Goal: Task Accomplishment & Management: Use online tool/utility

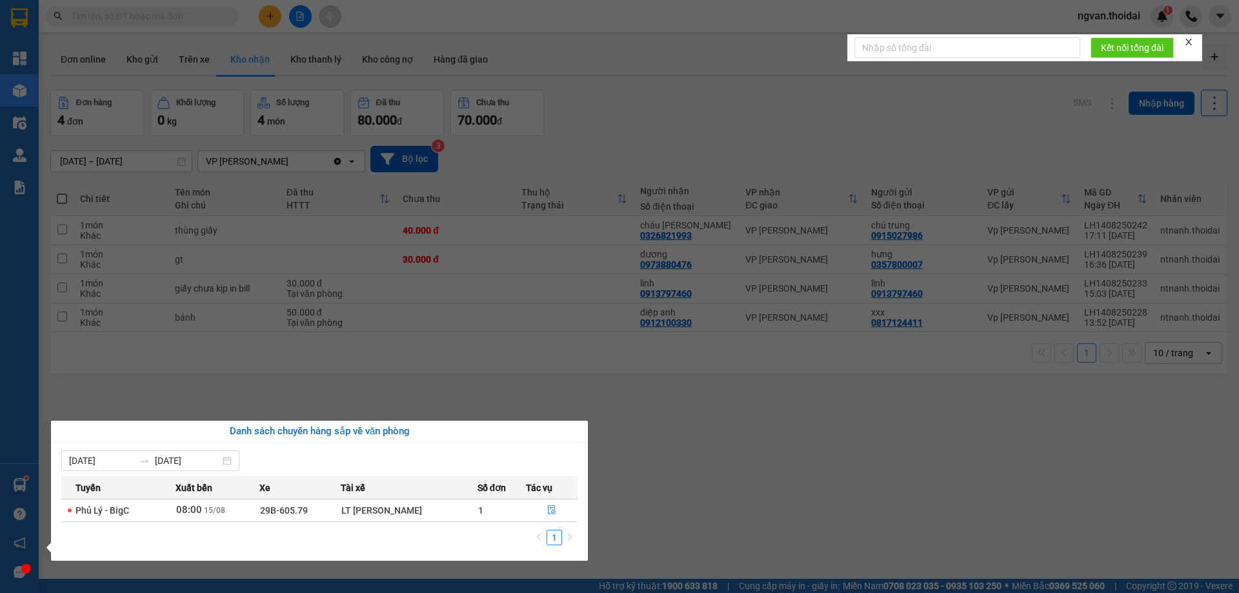
click at [638, 502] on section "Kết quả tìm kiếm ( 399 ) Bộ lọc Mã ĐH Trạng thái Món hàng Thu hộ Tổng cước Chưa…" at bounding box center [619, 296] width 1239 height 593
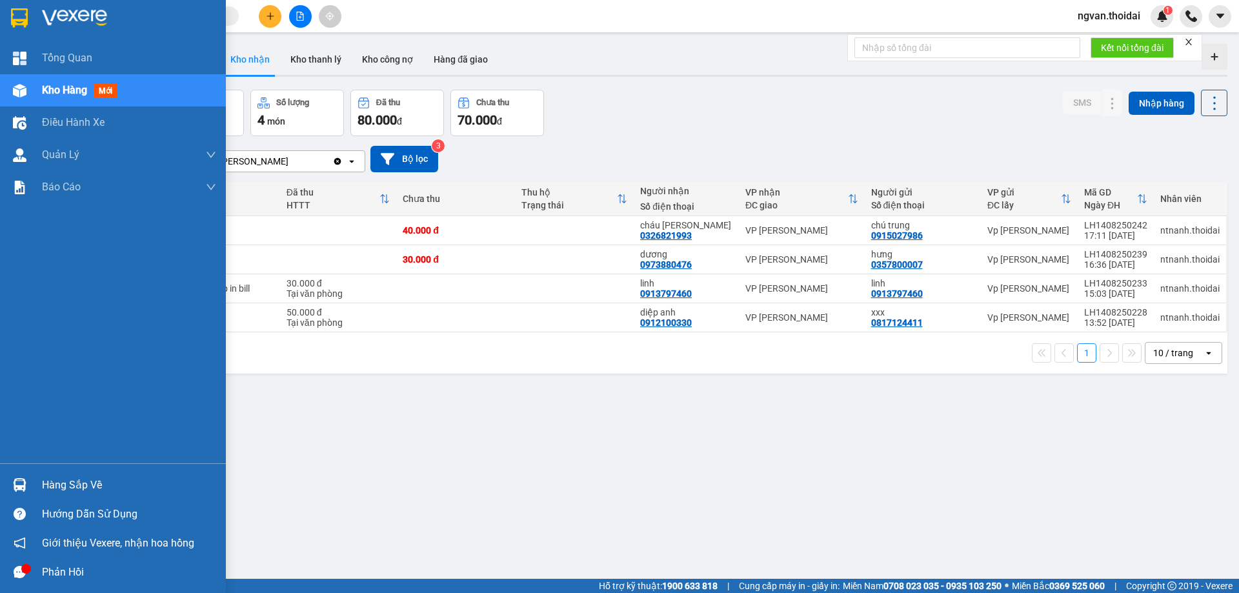
click at [75, 489] on div "Hàng sắp về" at bounding box center [129, 484] width 174 height 19
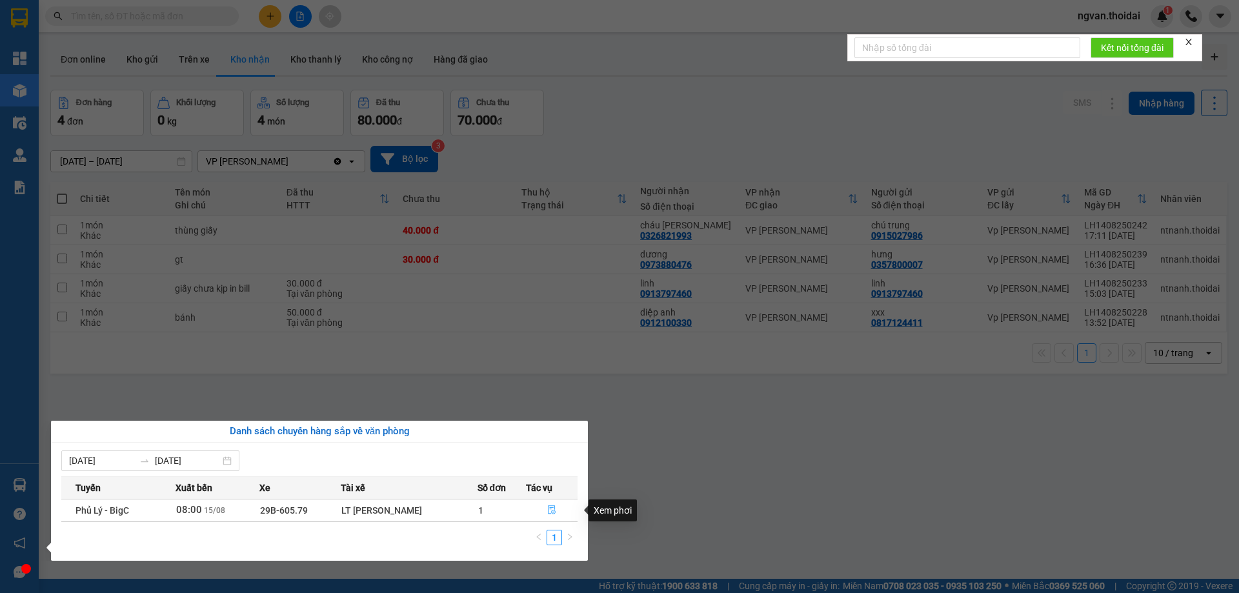
click at [550, 511] on icon "file-done" at bounding box center [551, 509] width 9 height 9
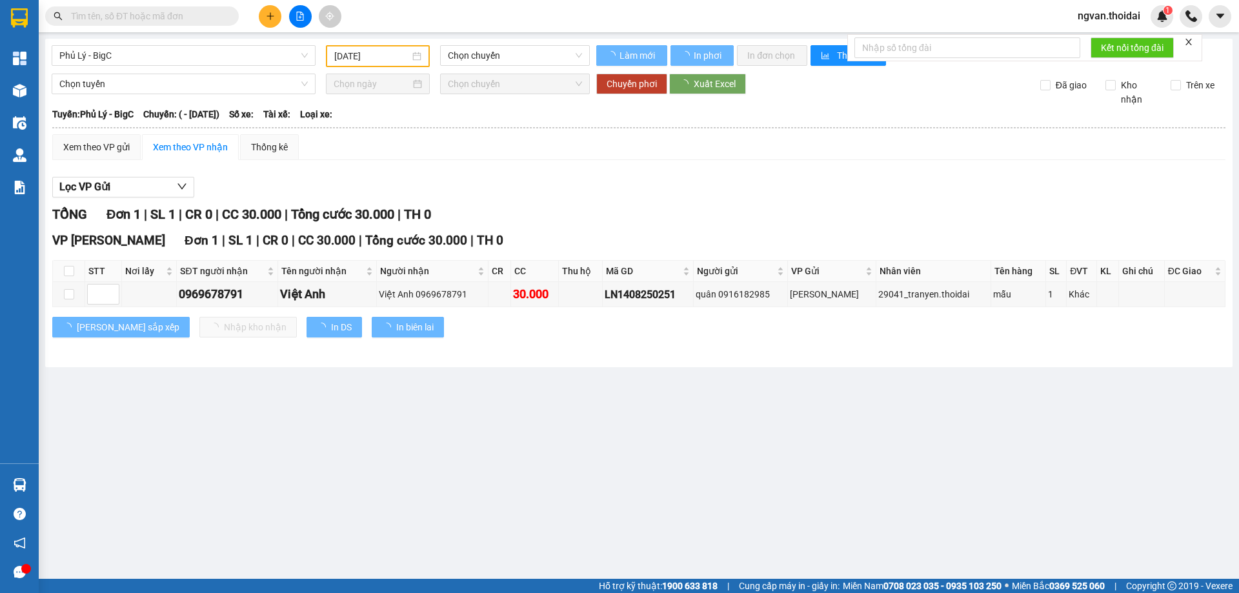
type input "[DATE]"
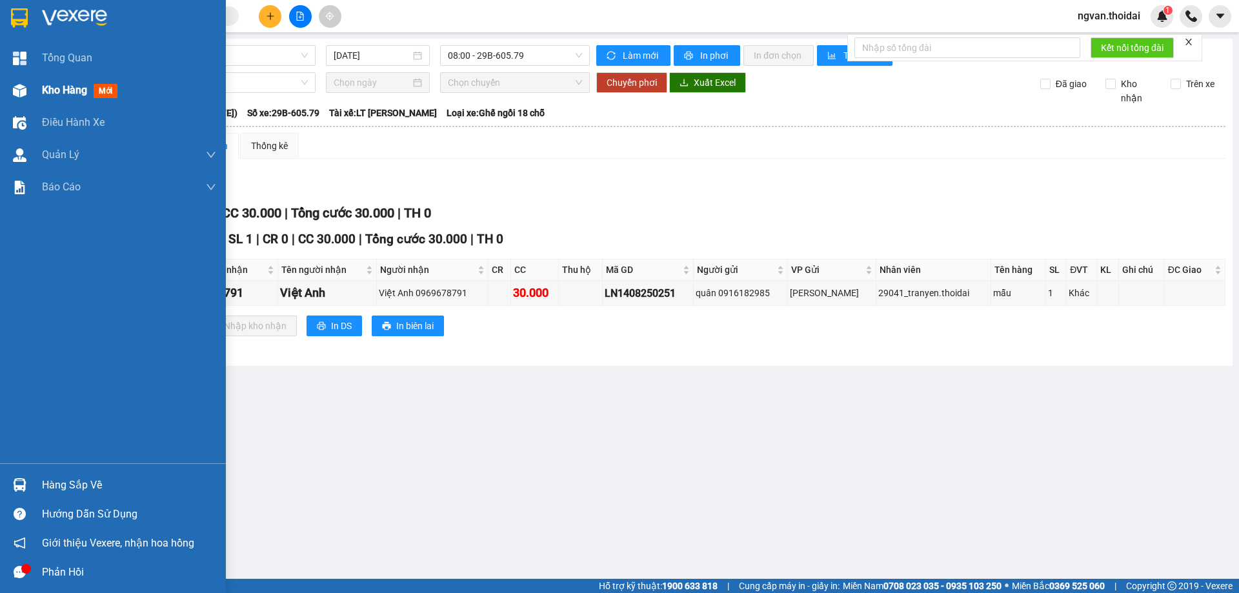
click at [27, 94] on div at bounding box center [19, 90] width 23 height 23
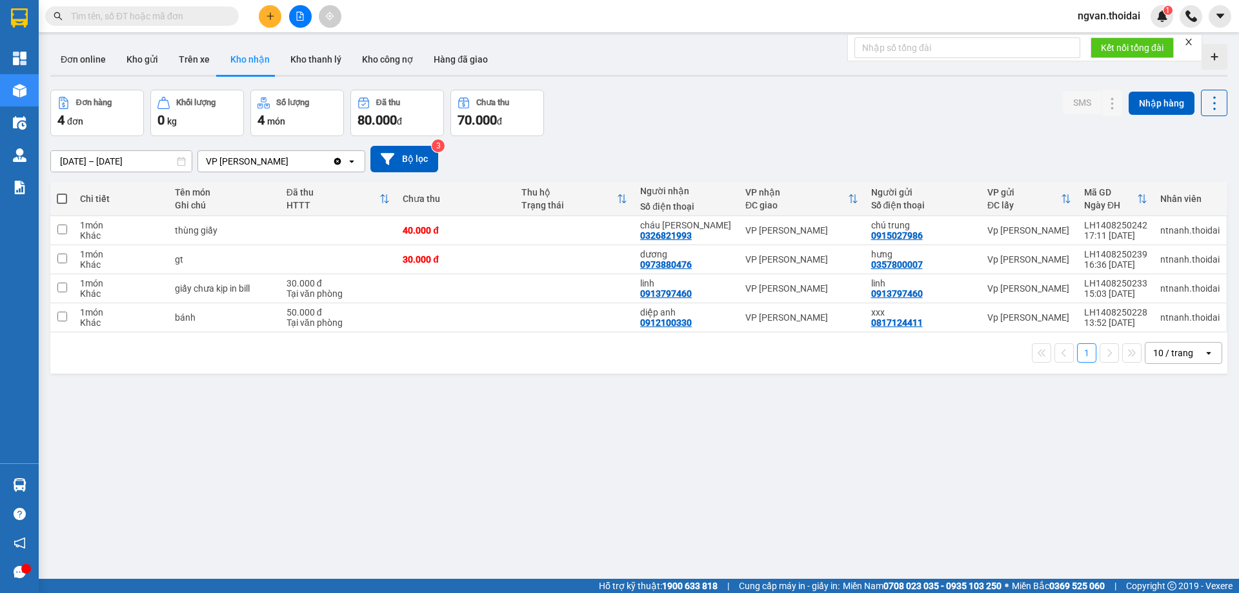
click at [555, 485] on div "ver 1.8.138 Đơn online Kho gửi Trên xe Kho nhận Kho thanh lý Kho công nợ Hàng đ…" at bounding box center [638, 335] width 1187 height 593
click at [1108, 260] on icon at bounding box center [1112, 259] width 9 height 9
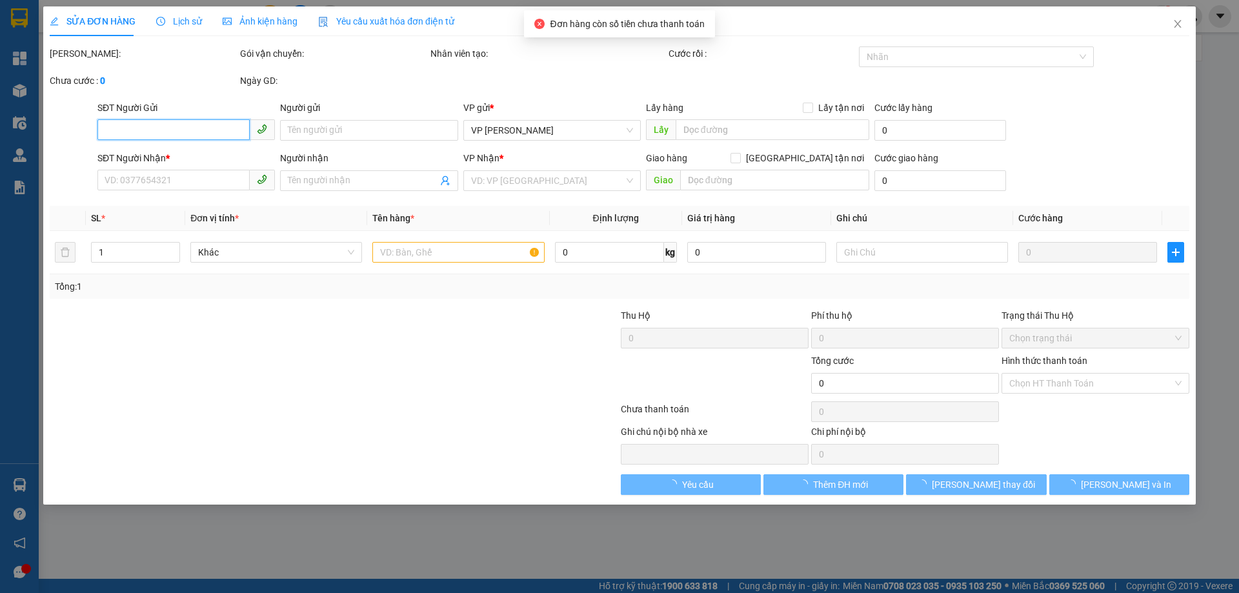
type input "0357800007"
type input "hưng"
type input "0973880476"
type input "dương"
type input "30.000"
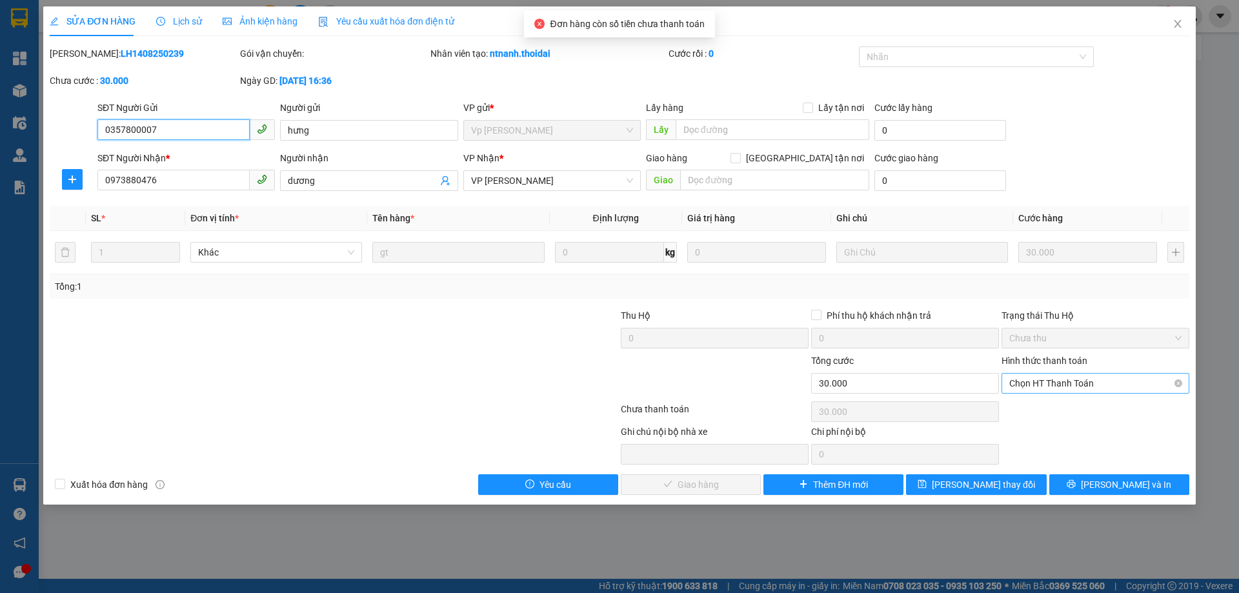
drag, startPoint x: 1066, startPoint y: 381, endPoint x: 1061, endPoint y: 386, distance: 7.3
click at [1066, 381] on span "Chọn HT Thanh Toán" at bounding box center [1095, 383] width 172 height 19
click at [1037, 405] on div "Tại văn phòng" at bounding box center [1095, 409] width 172 height 14
type input "0"
drag, startPoint x: 724, startPoint y: 477, endPoint x: 735, endPoint y: 479, distance: 10.5
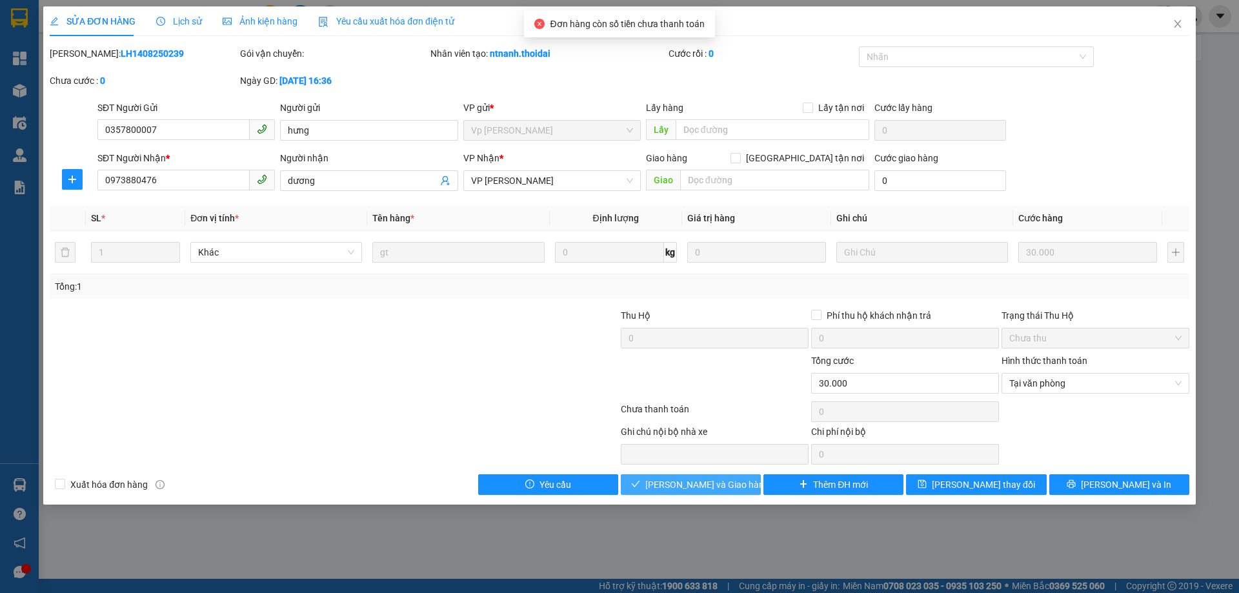
click at [724, 477] on span "[PERSON_NAME] và Giao hàng" at bounding box center [707, 484] width 124 height 14
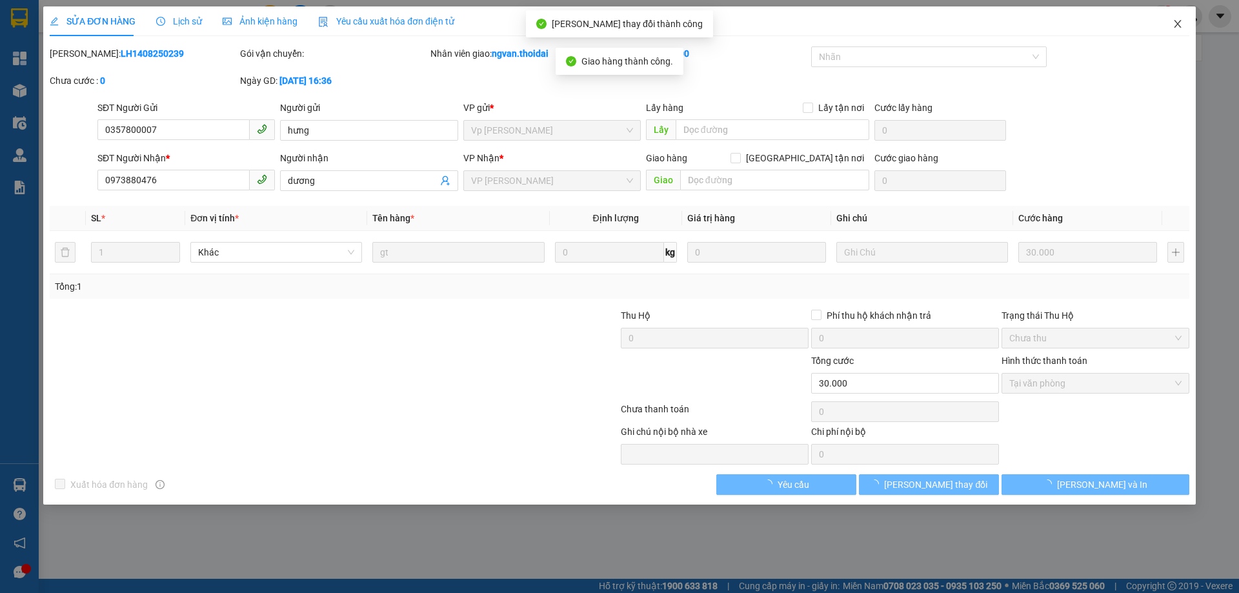
click at [1177, 27] on icon "close" at bounding box center [1177, 24] width 10 height 10
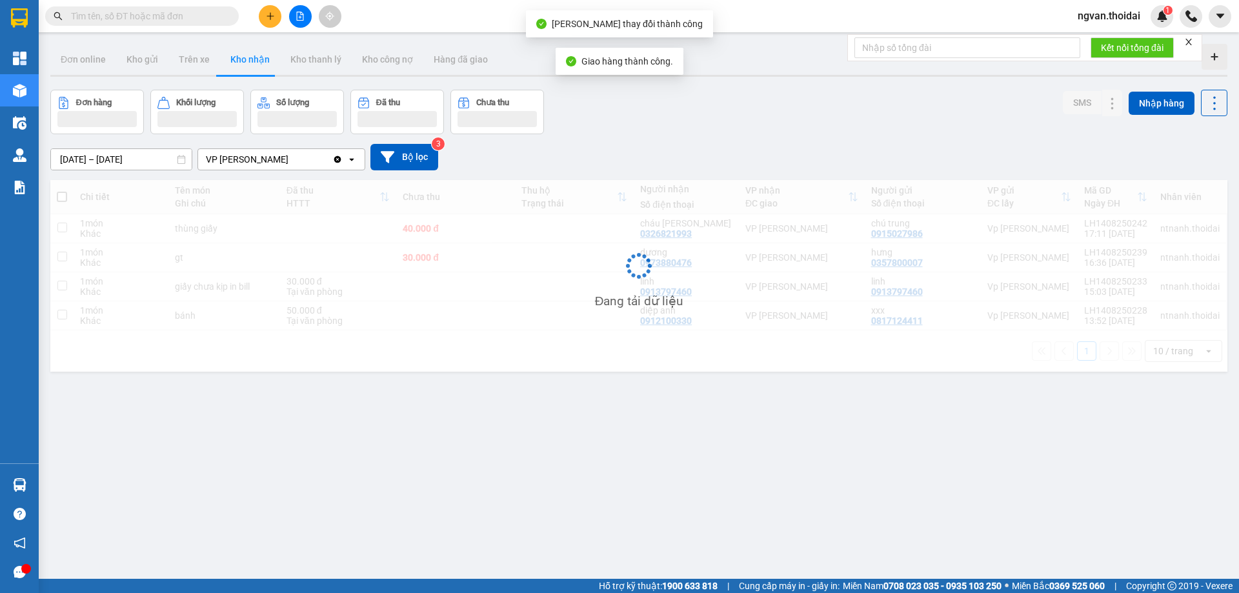
click at [1177, 27] on div "ngvan.thoidai 1" at bounding box center [1153, 16] width 172 height 23
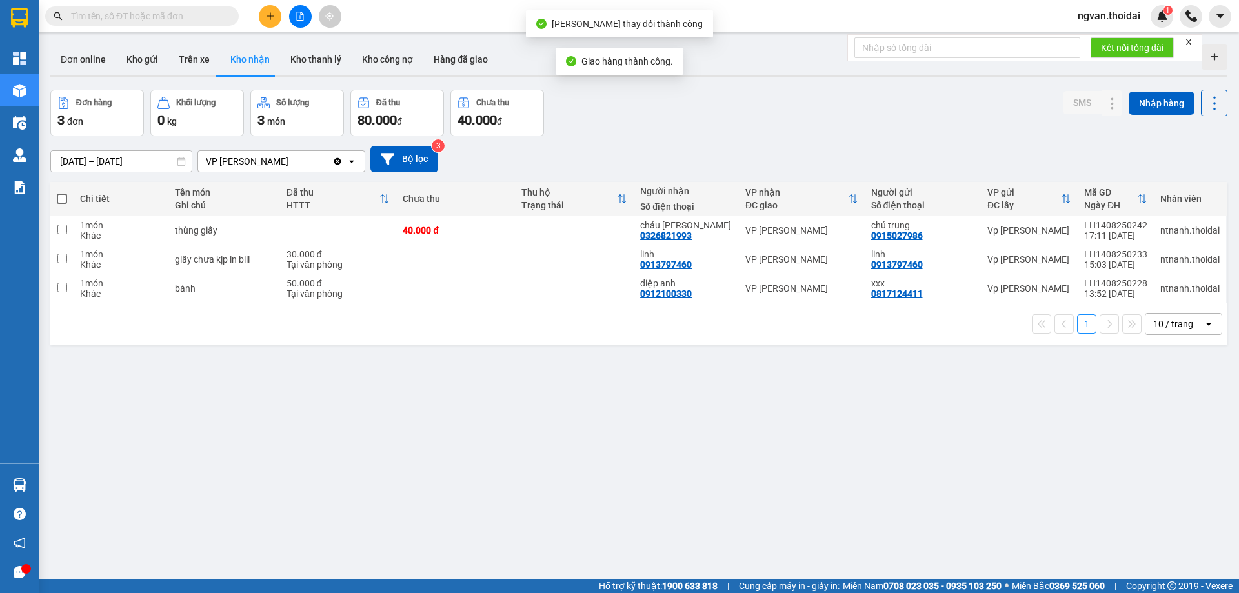
click at [772, 457] on div "ver 1.8.138 Đơn online Kho gửi Trên xe Kho nhận Kho thanh lý Kho công nợ Hàng đ…" at bounding box center [638, 335] width 1187 height 593
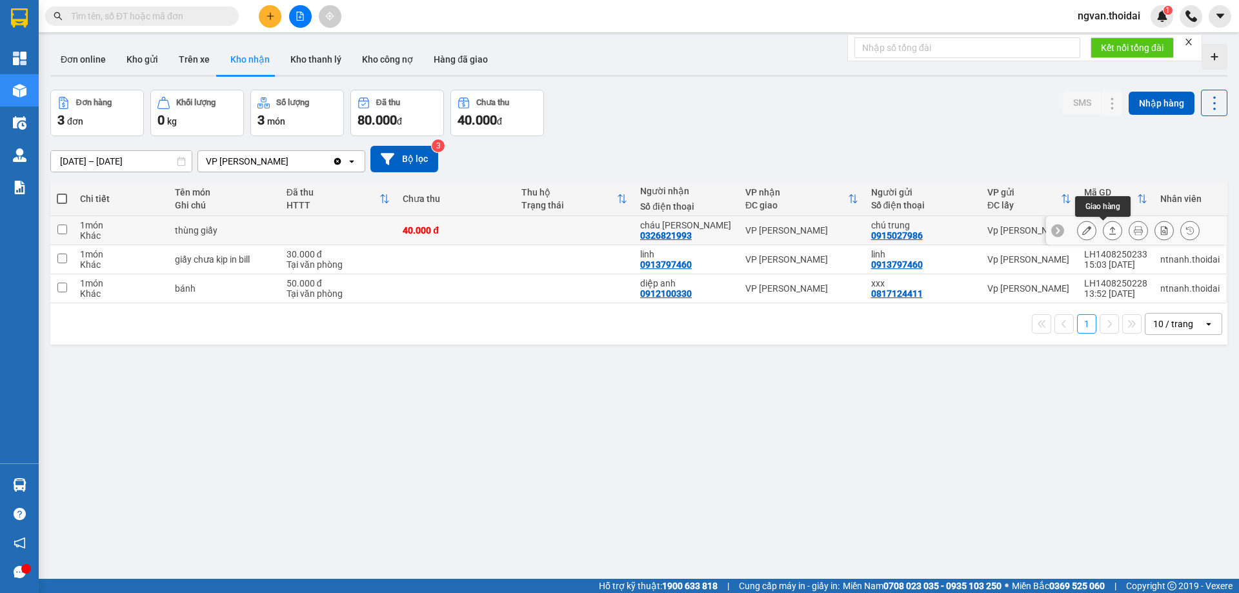
click at [1105, 236] on button at bounding box center [1112, 230] width 18 height 23
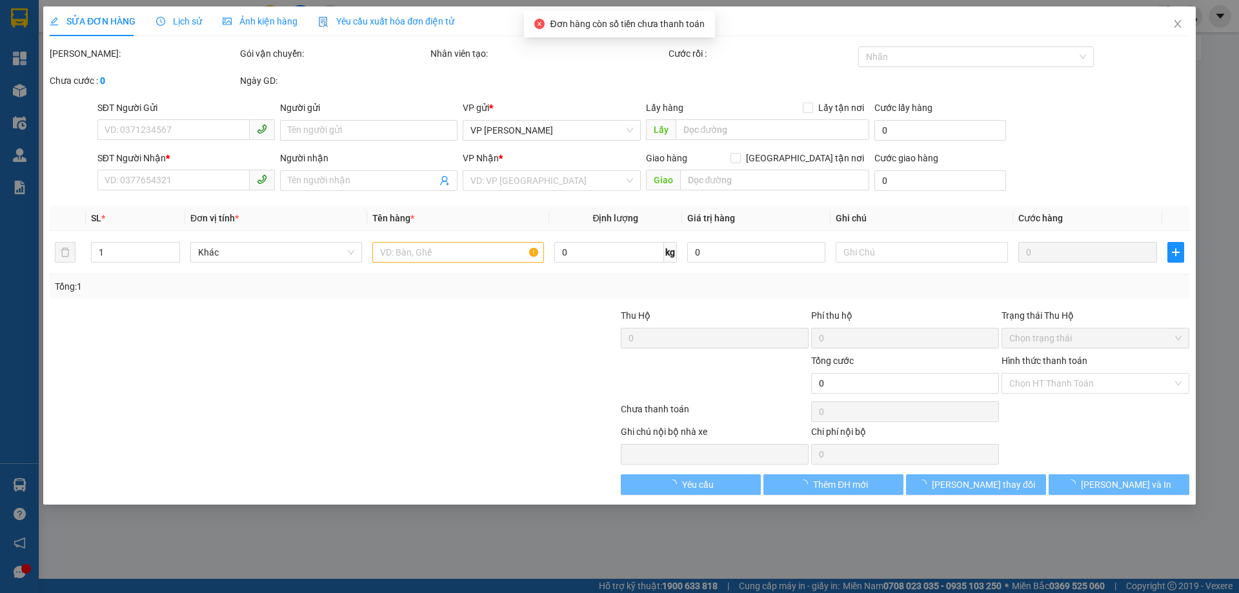
type input "0915027986"
type input "chú trung"
type input "0326821993"
type input "cháu [PERSON_NAME]"
type input "40.000"
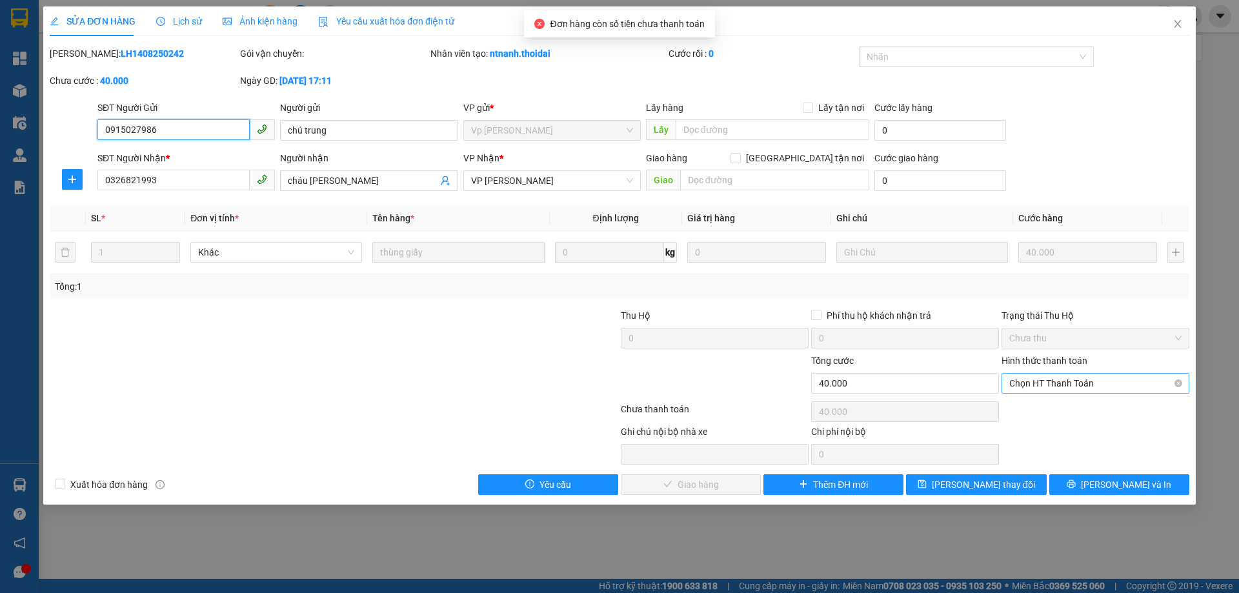
click at [1074, 379] on span "Chọn HT Thanh Toán" at bounding box center [1095, 383] width 172 height 19
click at [1057, 406] on div "Tại văn phòng" at bounding box center [1095, 409] width 172 height 14
type input "0"
click at [717, 487] on span "[PERSON_NAME] và Giao hàng" at bounding box center [707, 484] width 124 height 14
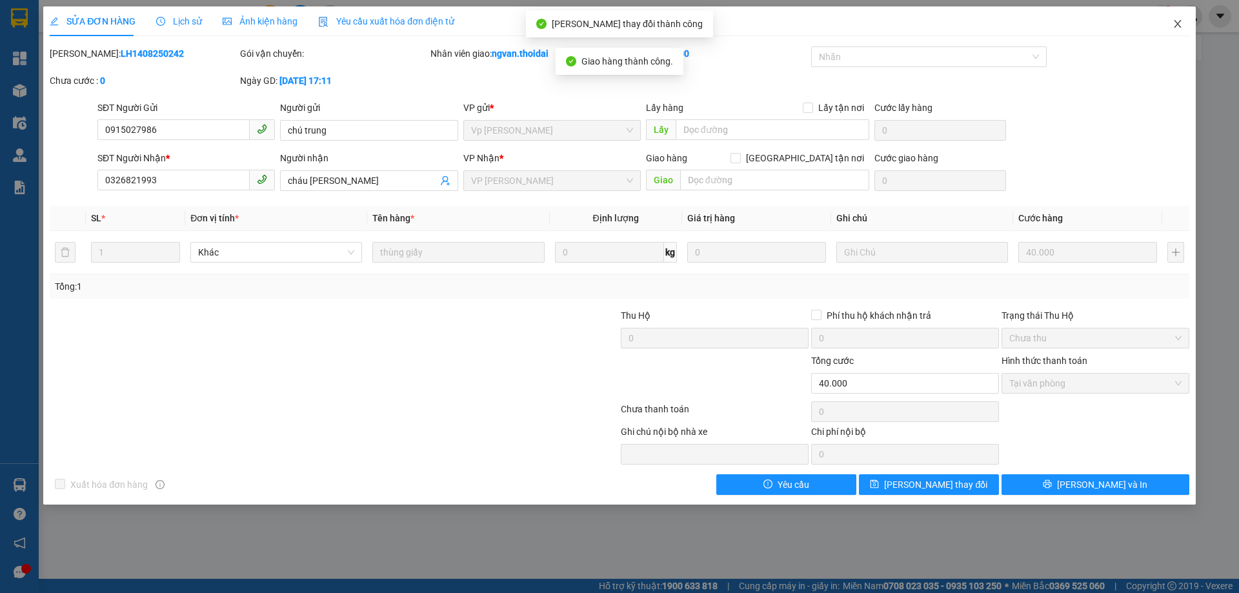
click at [1179, 28] on icon "close" at bounding box center [1177, 24] width 10 height 10
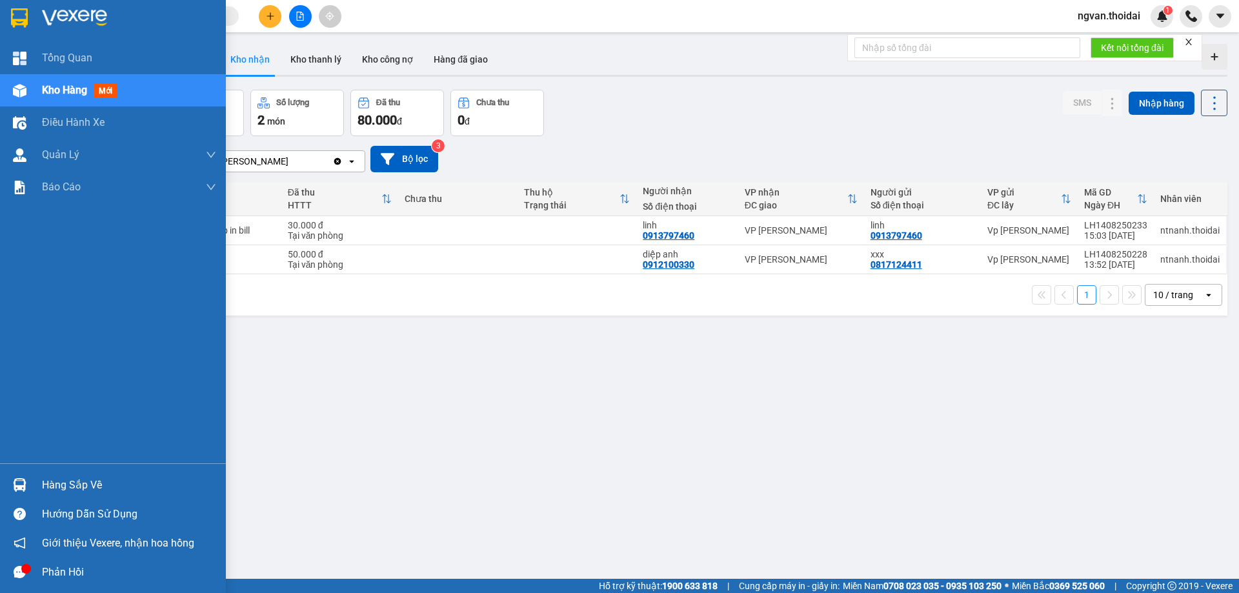
click at [35, 490] on div "Hàng sắp về" at bounding box center [113, 484] width 226 height 29
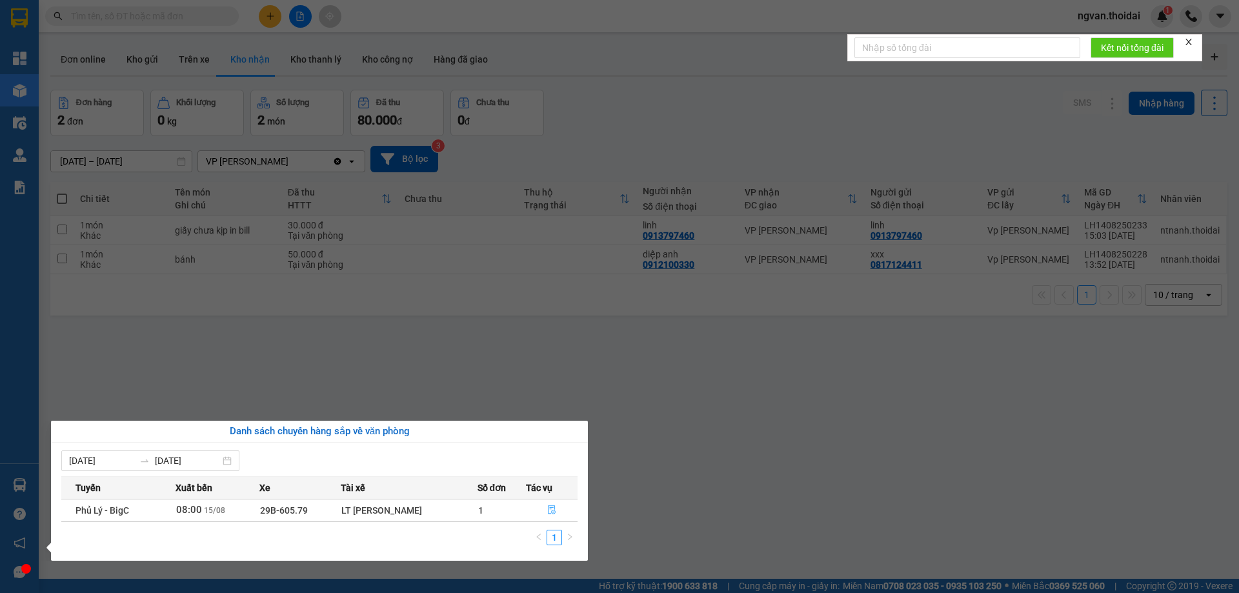
click at [552, 510] on icon "file-done" at bounding box center [551, 509] width 9 height 9
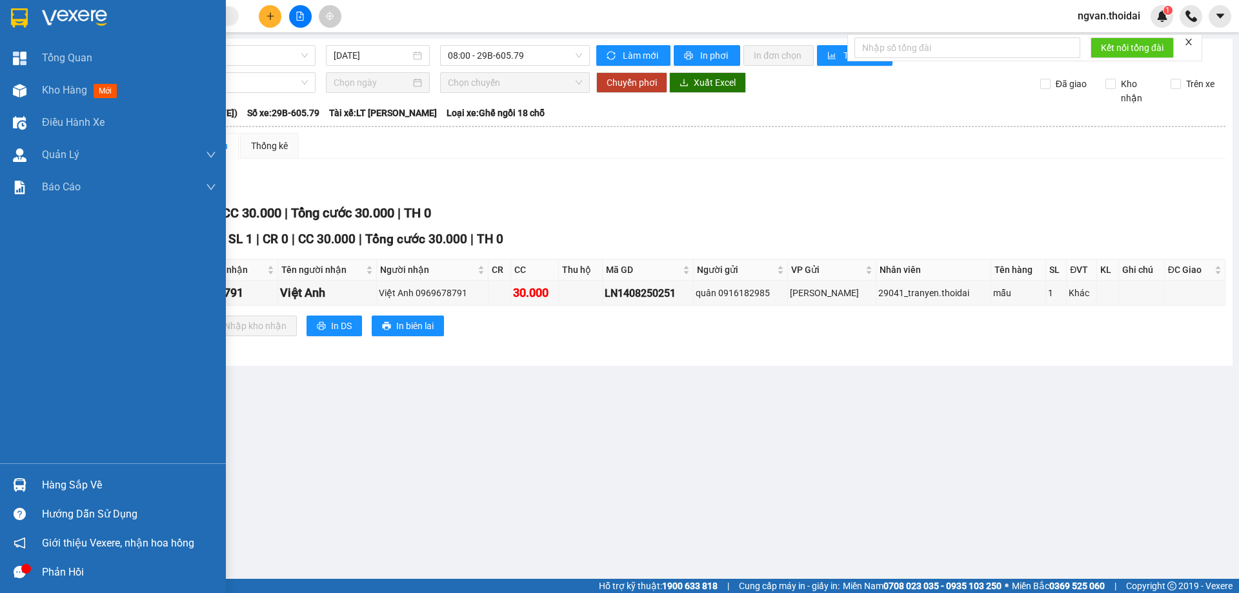
click at [19, 483] on img at bounding box center [20, 485] width 14 height 14
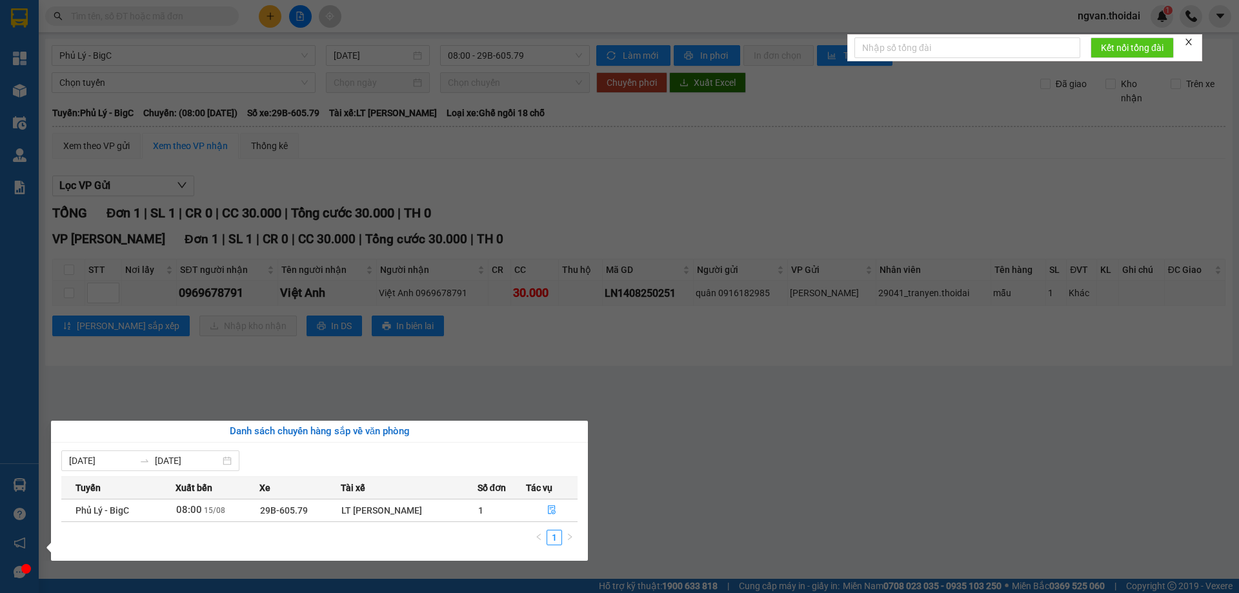
click at [595, 563] on section "Kết quả tìm kiếm ( 399 ) Bộ lọc Mã ĐH Trạng thái Món hàng Thu hộ Tổng cước Chưa…" at bounding box center [619, 296] width 1239 height 593
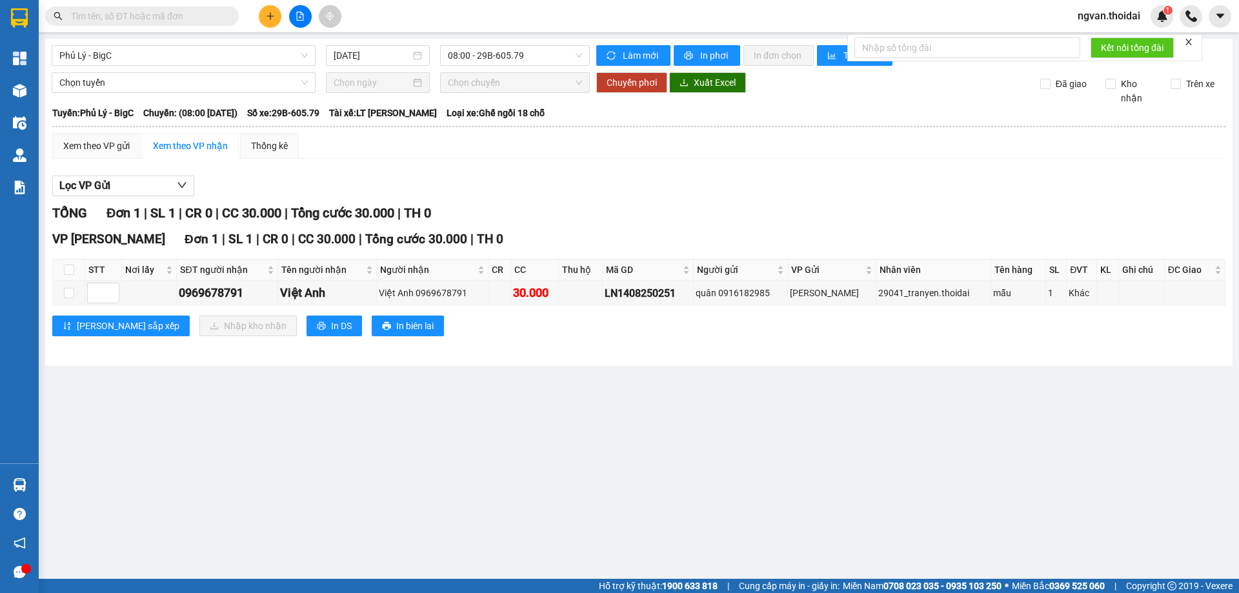
click at [424, 420] on main "Phủ Lý - BigC [DATE] 08:00 - 29B-605.79 Làm mới In phơi In đơn chọn Thống kê Lọ…" at bounding box center [619, 289] width 1239 height 579
click at [484, 413] on main "Phủ Lý - BigC [DATE] 08:00 - 29B-605.79 Làm mới In phơi In đơn chọn Thống kê Lọ…" at bounding box center [619, 289] width 1239 height 579
click at [70, 272] on input "checkbox" at bounding box center [69, 270] width 10 height 10
checkbox input "true"
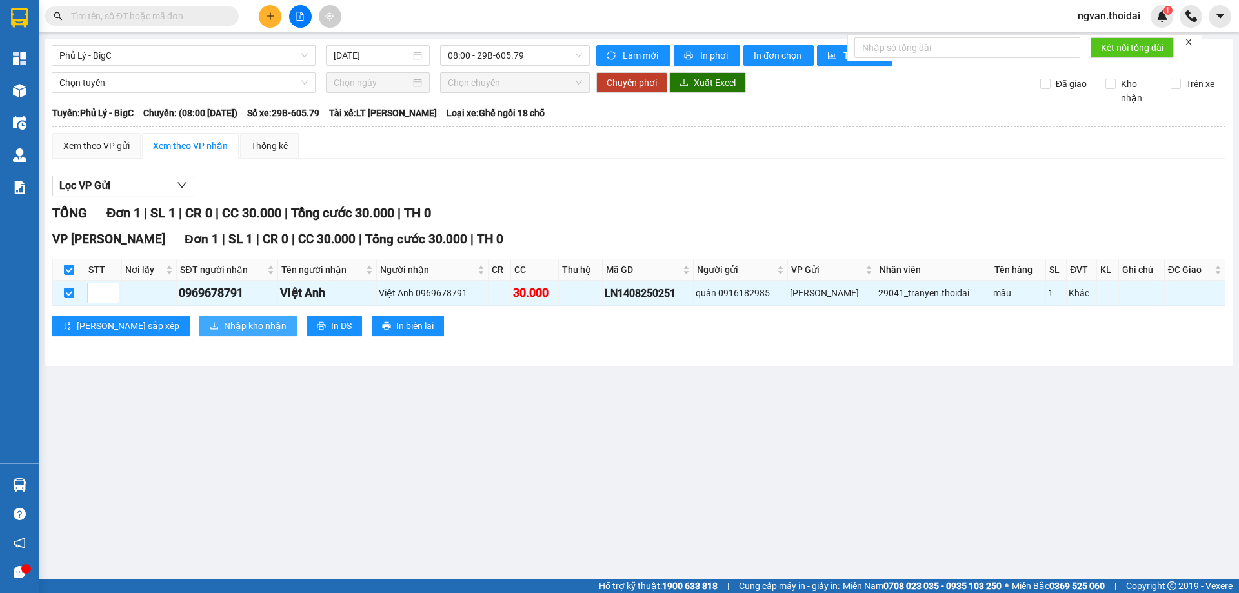
drag, startPoint x: 188, startPoint y: 322, endPoint x: 201, endPoint y: 323, distance: 12.3
click at [224, 322] on span "Nhập kho nhận" at bounding box center [255, 326] width 63 height 14
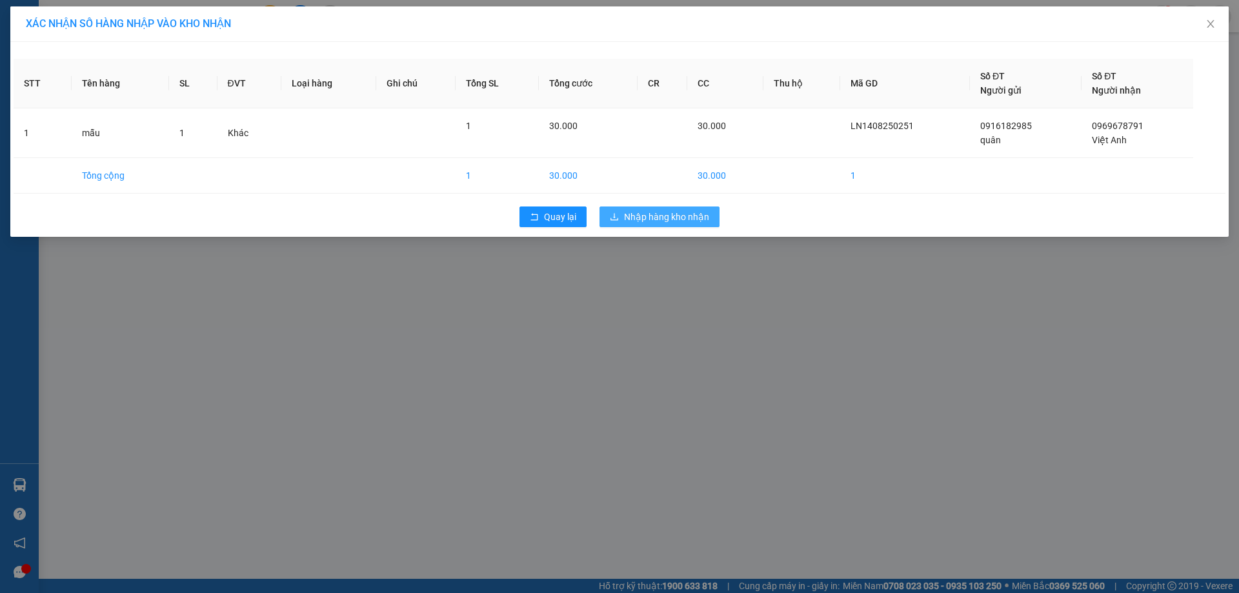
click at [683, 219] on span "Nhập hàng kho nhận" at bounding box center [666, 217] width 85 height 14
